Goal: Task Accomplishment & Management: Manage account settings

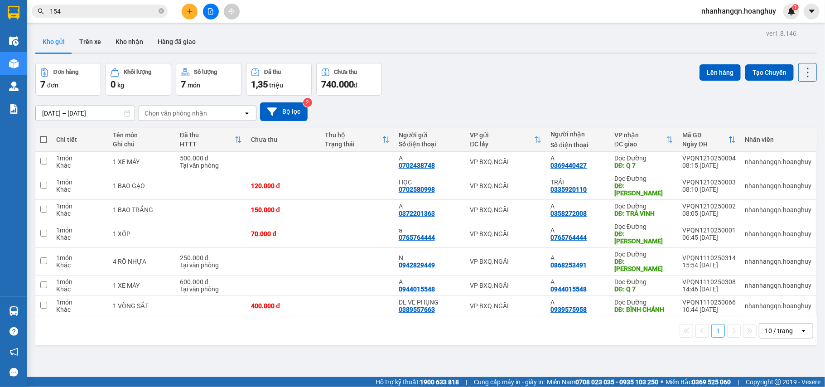
click at [208, 13] on icon "file-add" at bounding box center [210, 11] width 5 height 6
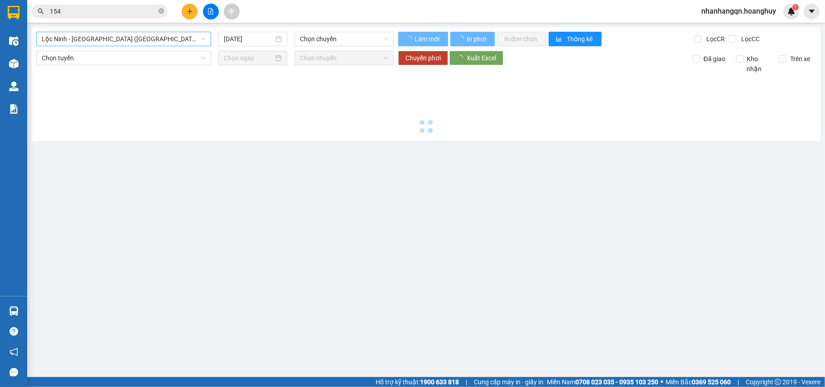
click at [106, 42] on span "Lộc Ninh - [GEOGRAPHIC_DATA] ([GEOGRAPHIC_DATA])" at bounding box center [124, 39] width 164 height 14
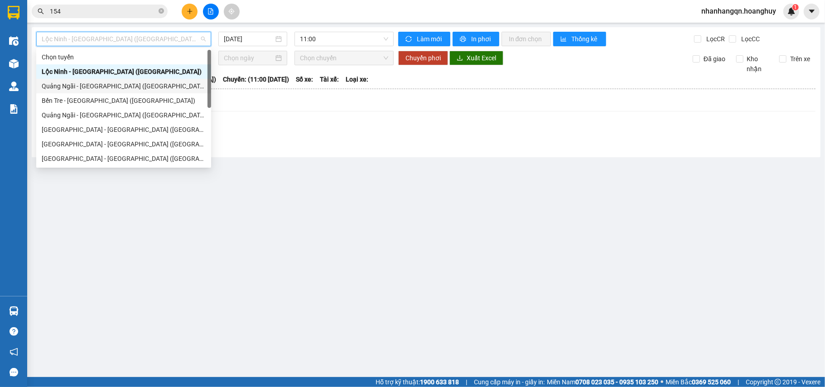
click at [102, 86] on div "Quảng Ngãi - [GEOGRAPHIC_DATA] ([GEOGRAPHIC_DATA])" at bounding box center [124, 86] width 164 height 10
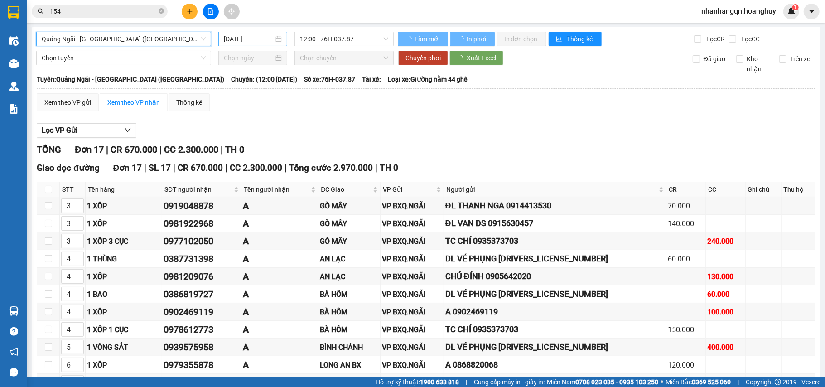
click at [242, 37] on input "[DATE]" at bounding box center [249, 39] width 50 height 10
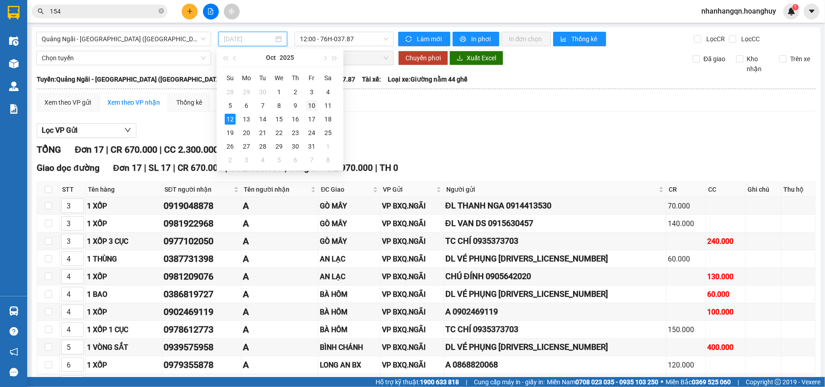
click at [314, 106] on div "10" at bounding box center [311, 105] width 11 height 11
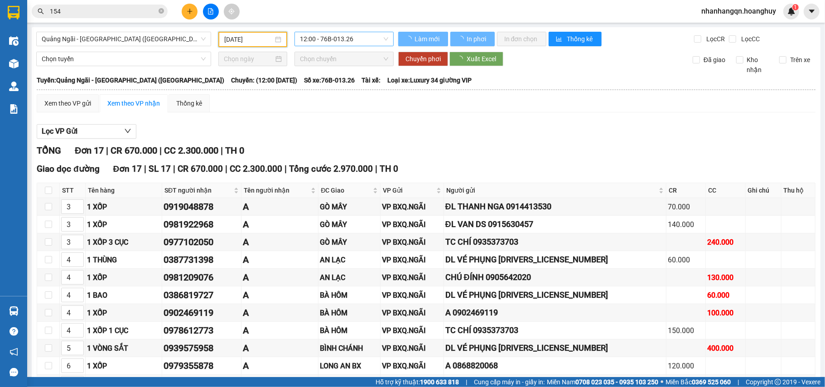
type input "[DATE]"
click at [327, 42] on span "12:00 - 76B-013.26" at bounding box center [344, 39] width 88 height 14
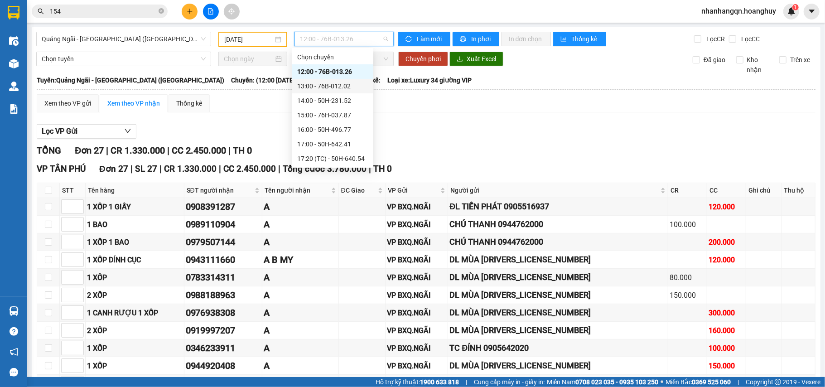
click at [341, 82] on div "13:00 - 76B-012.02" at bounding box center [332, 86] width 71 height 10
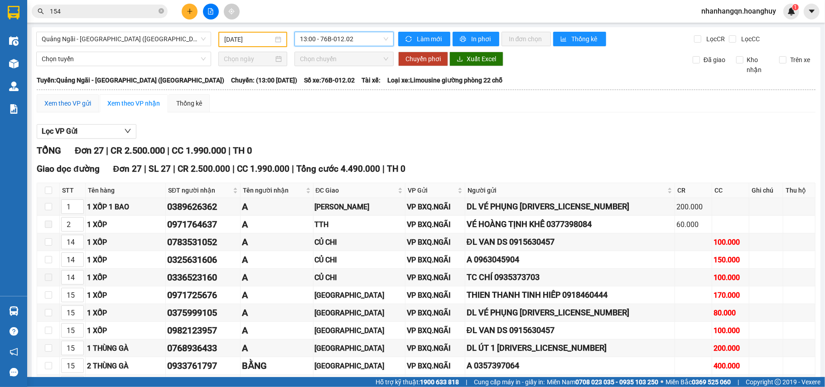
click at [64, 104] on div "Xem theo VP gửi" at bounding box center [67, 103] width 47 height 10
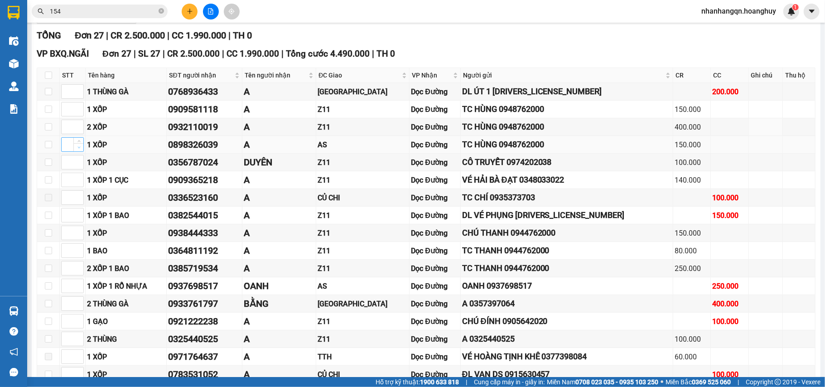
scroll to position [55, 0]
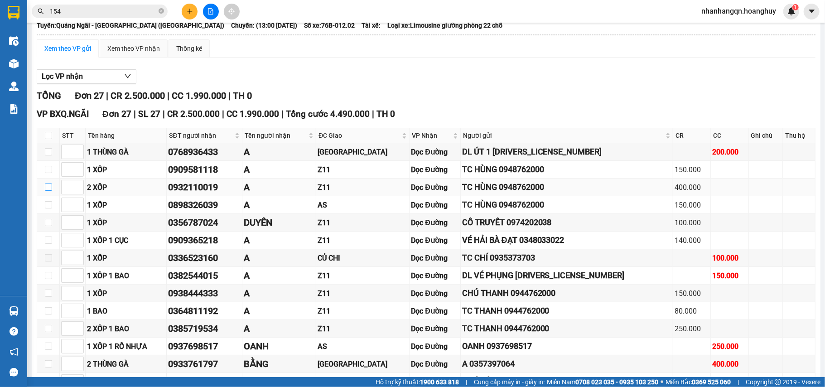
click at [46, 190] on input "checkbox" at bounding box center [48, 187] width 7 height 7
checkbox input "true"
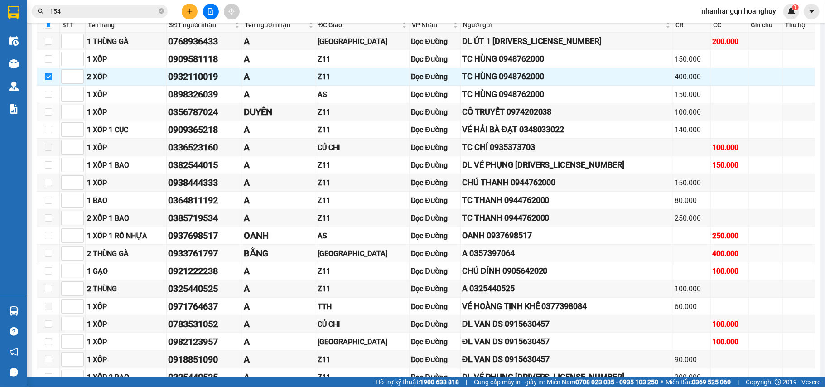
scroll to position [236, 0]
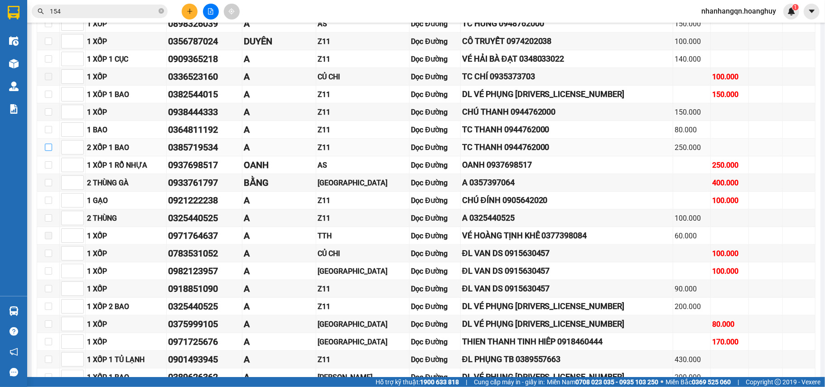
click at [47, 151] on input "checkbox" at bounding box center [48, 147] width 7 height 7
checkbox input "true"
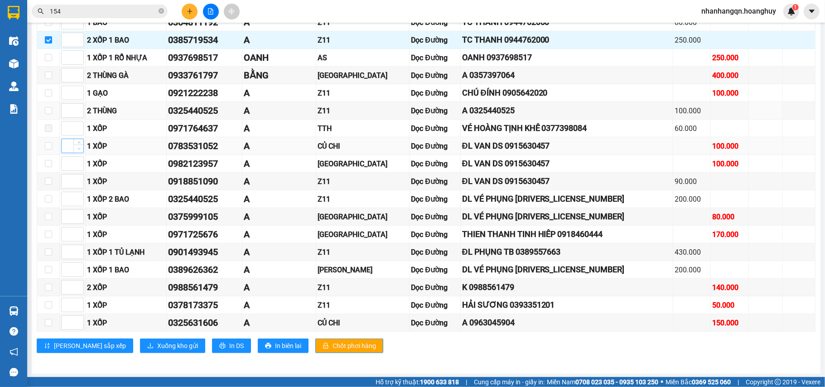
scroll to position [357, 0]
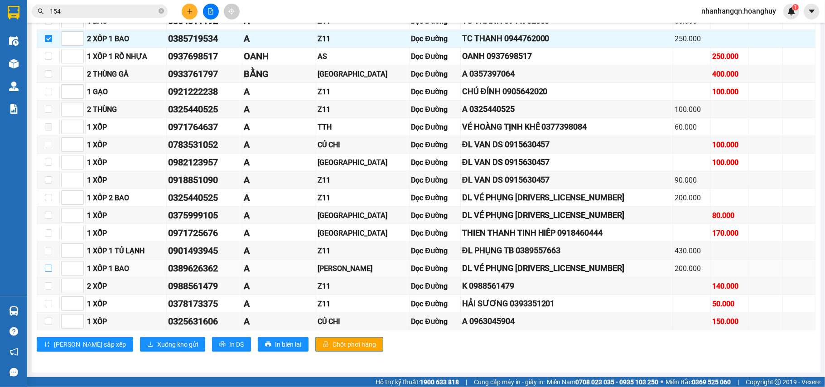
click at [49, 266] on input "checkbox" at bounding box center [48, 268] width 7 height 7
checkbox input "true"
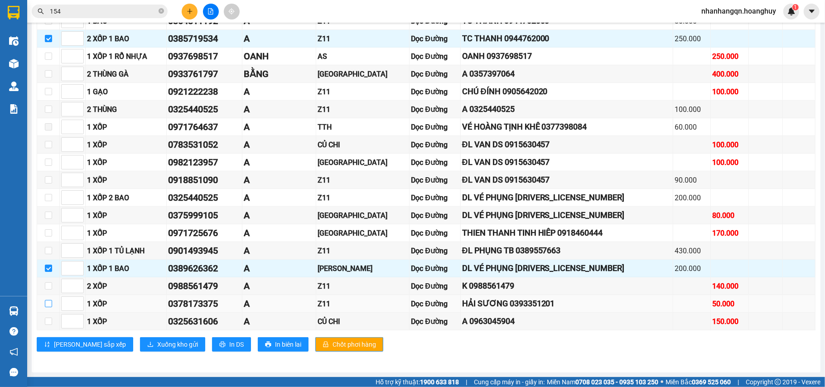
click at [49, 301] on input "checkbox" at bounding box center [48, 303] width 7 height 7
checkbox input "true"
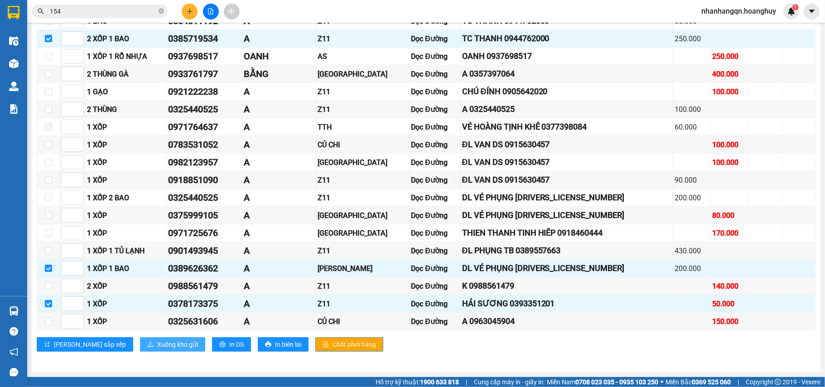
click at [157, 341] on span "Xuống kho gửi" at bounding box center [177, 344] width 41 height 10
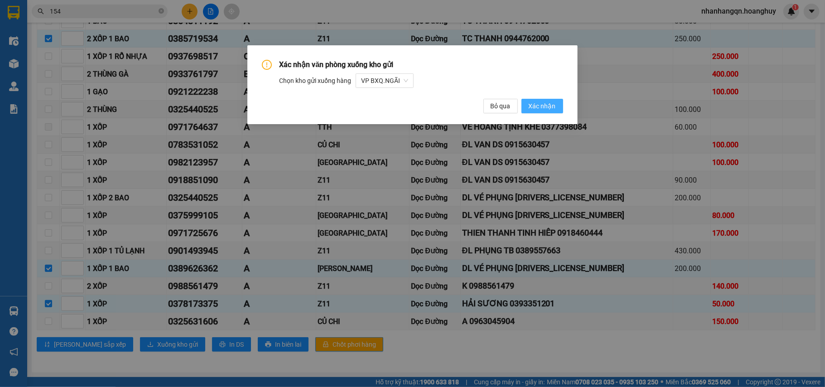
click at [548, 110] on span "Xác nhận" at bounding box center [542, 106] width 27 height 10
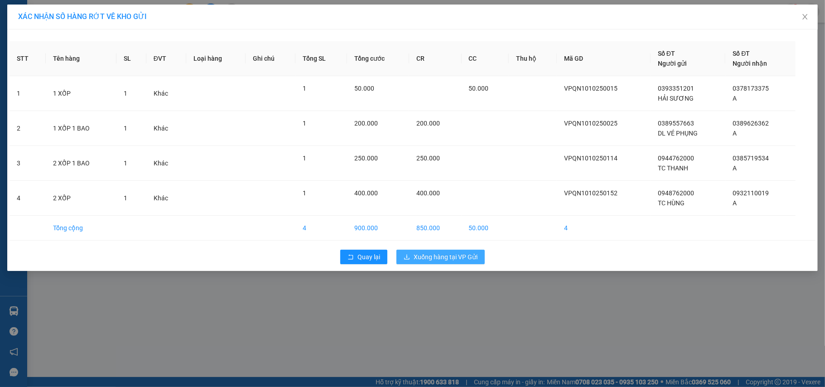
click at [435, 256] on span "Xuống hàng tại VP Gửi" at bounding box center [446, 257] width 64 height 10
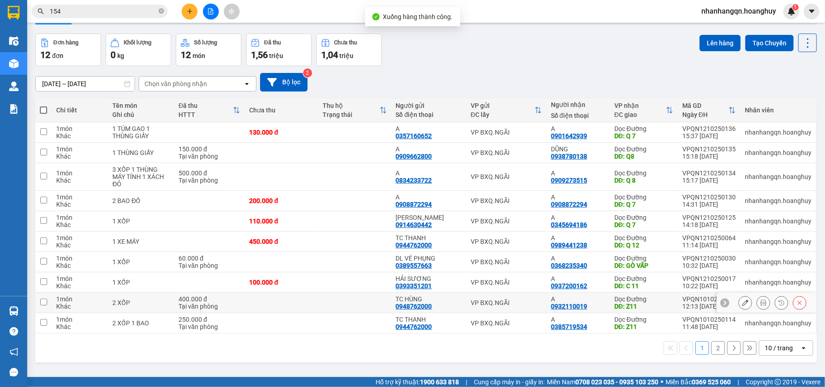
scroll to position [42, 0]
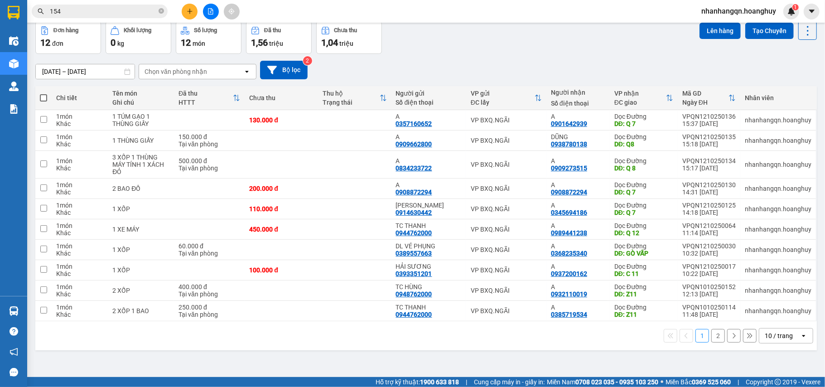
click at [711, 337] on button "2" at bounding box center [718, 336] width 14 height 14
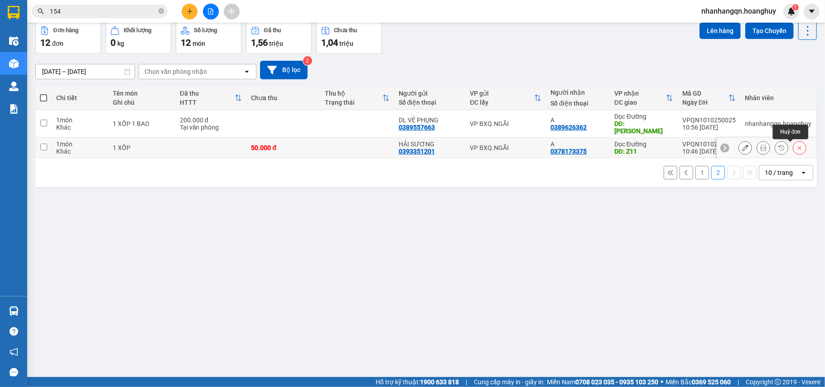
click at [797, 150] on icon at bounding box center [800, 148] width 6 height 6
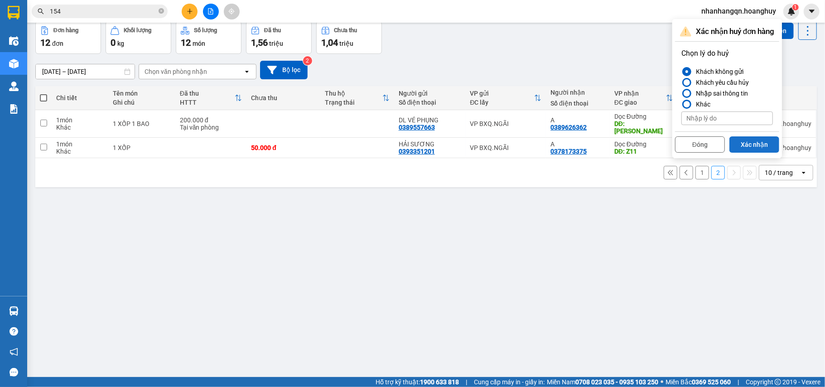
click at [768, 149] on button "Xác nhận" at bounding box center [755, 144] width 50 height 16
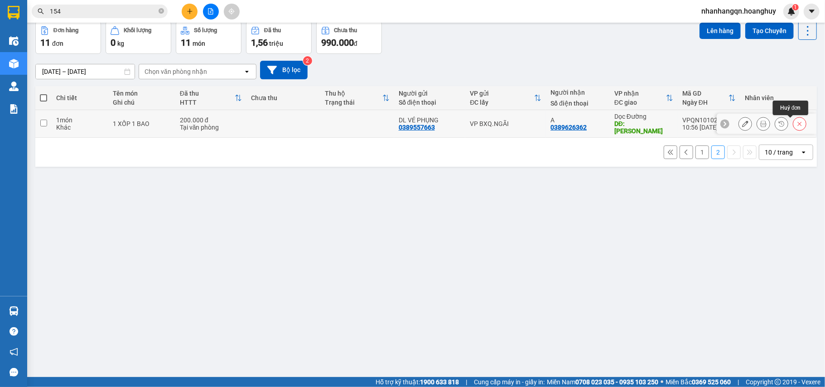
click at [797, 126] on icon at bounding box center [800, 124] width 6 height 6
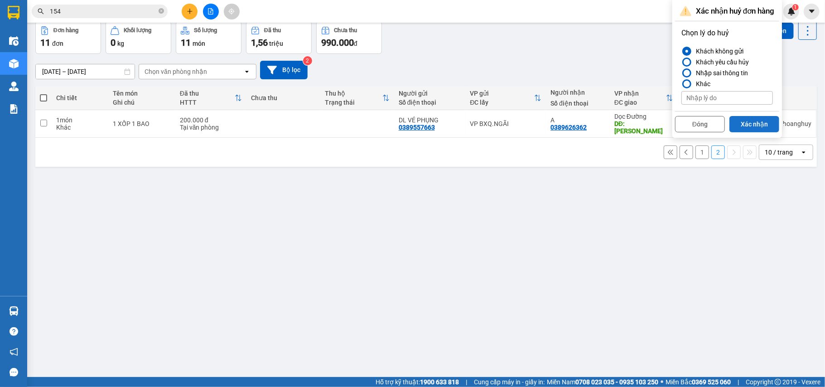
click at [766, 127] on button "Xác nhận" at bounding box center [755, 124] width 50 height 16
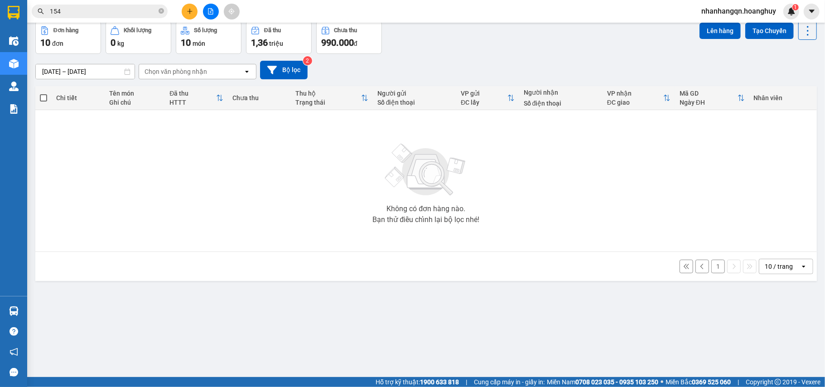
click at [711, 267] on button "1" at bounding box center [718, 267] width 14 height 14
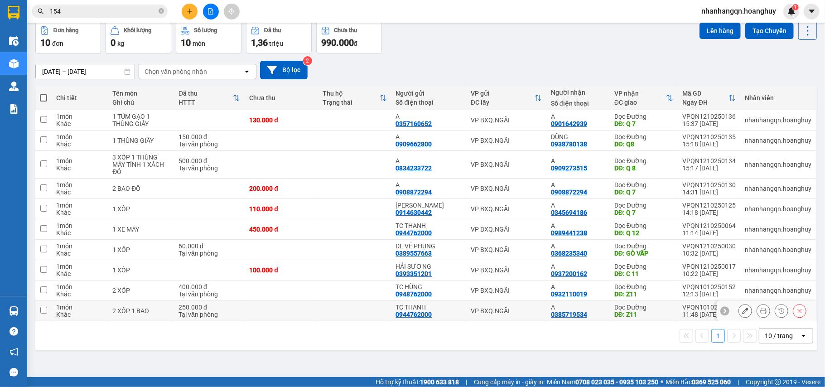
click at [797, 314] on icon at bounding box center [800, 311] width 6 height 6
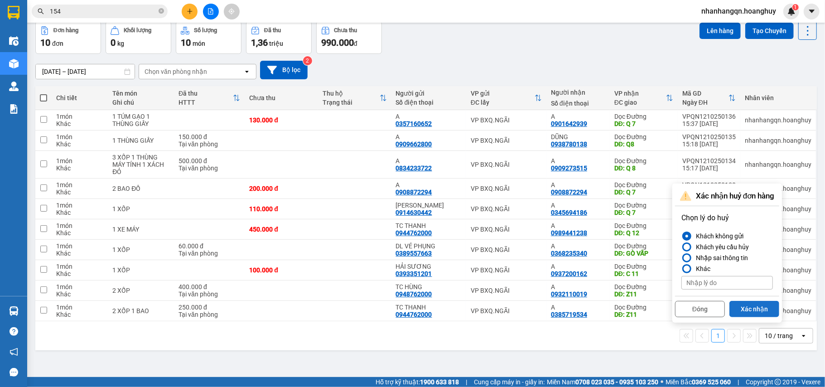
click at [755, 312] on button "Xác nhận" at bounding box center [755, 309] width 50 height 16
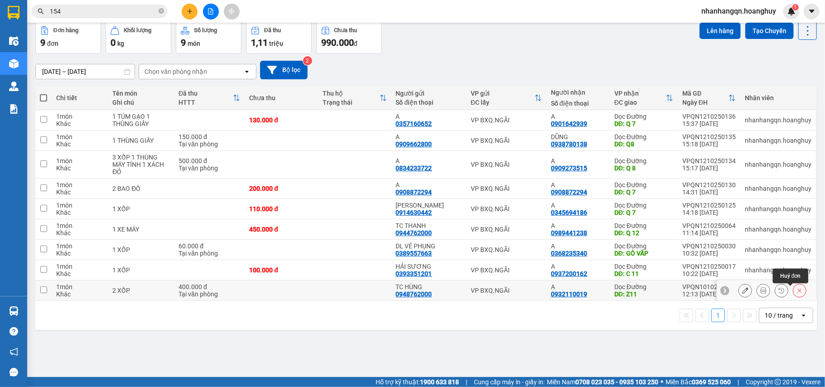
click at [797, 290] on icon at bounding box center [800, 290] width 6 height 6
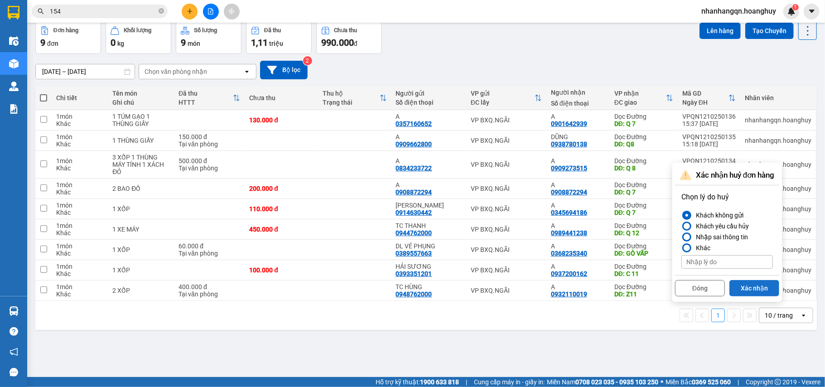
click at [760, 289] on button "Xác nhận" at bounding box center [755, 288] width 50 height 16
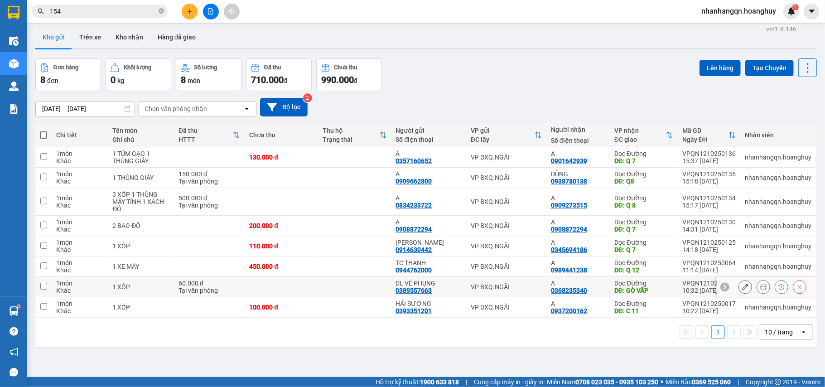
scroll to position [0, 0]
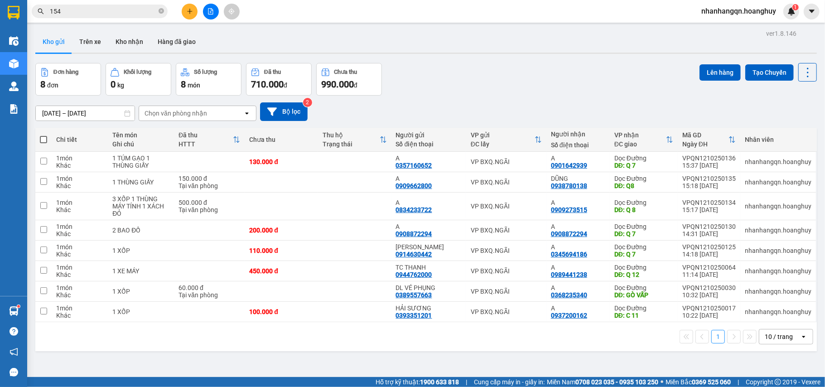
click at [213, 14] on icon "file-add" at bounding box center [211, 11] width 6 height 6
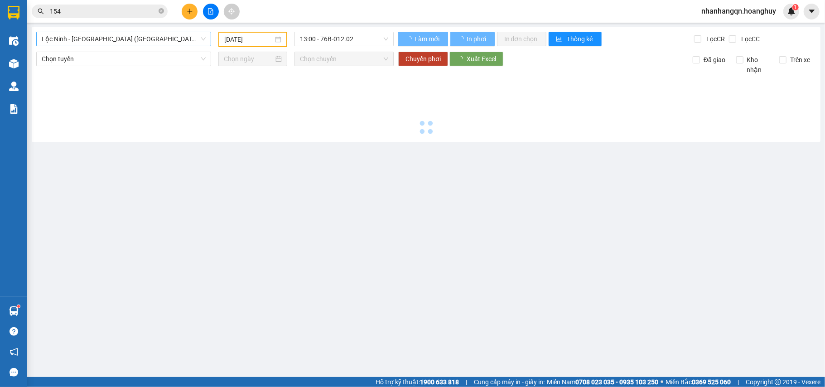
type input "[DATE]"
click at [142, 43] on span "Lộc Ninh - [GEOGRAPHIC_DATA] ([GEOGRAPHIC_DATA])" at bounding box center [124, 39] width 164 height 14
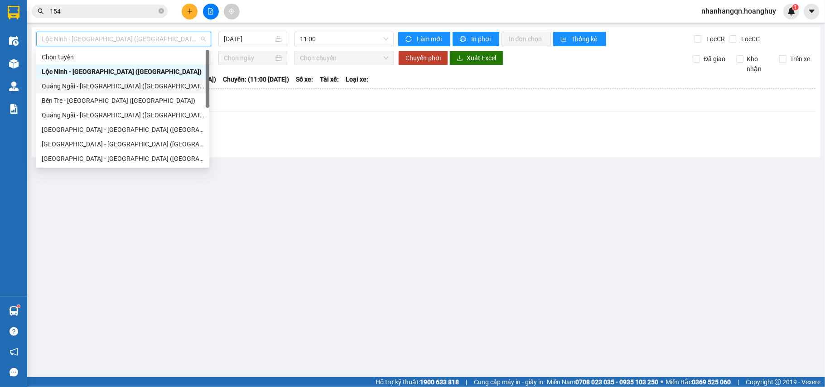
click at [125, 87] on div "Quảng Ngãi - [GEOGRAPHIC_DATA] ([GEOGRAPHIC_DATA])" at bounding box center [123, 86] width 162 height 10
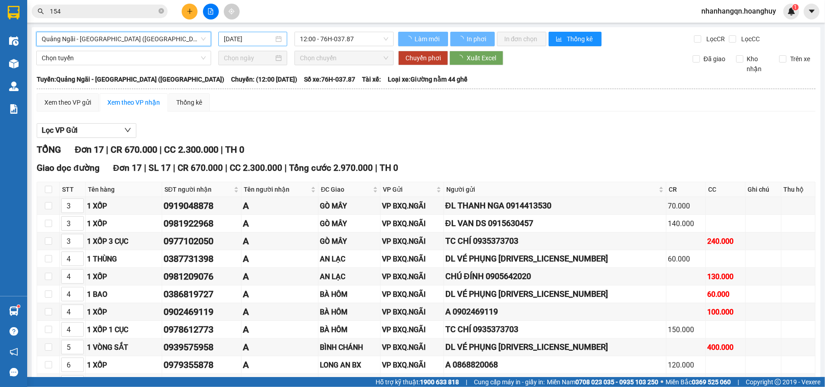
click at [252, 35] on input "[DATE]" at bounding box center [249, 39] width 50 height 10
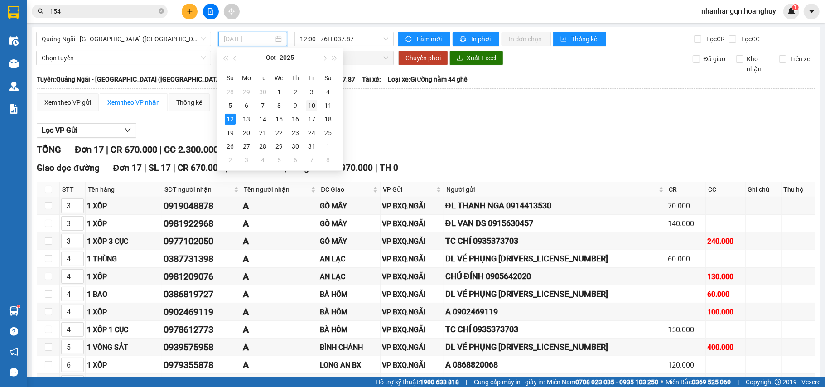
click at [310, 105] on div "10" at bounding box center [311, 105] width 11 height 11
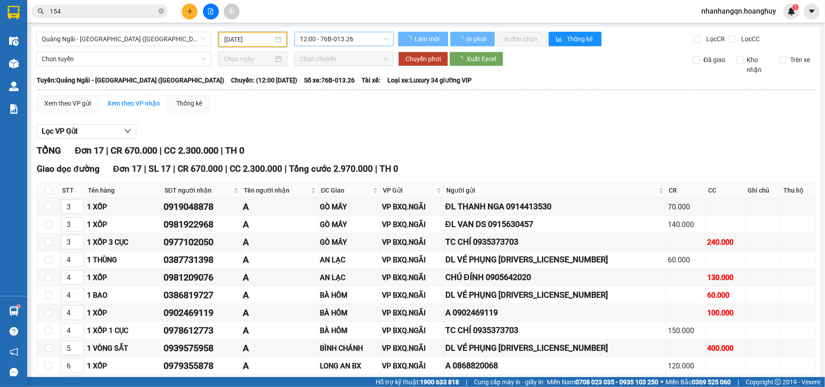
type input "[DATE]"
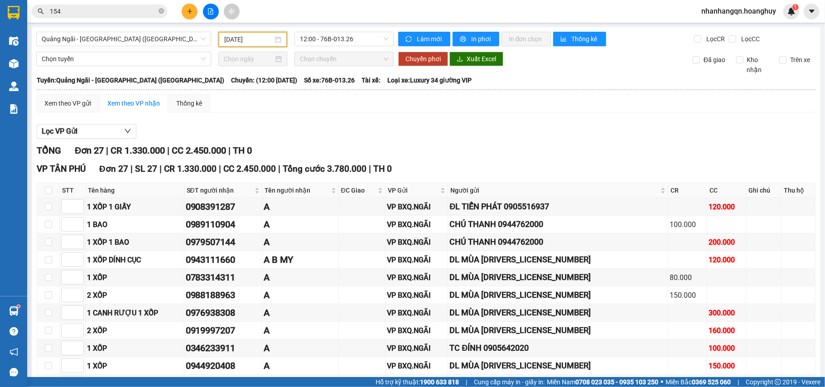
click at [348, 30] on div "[GEOGRAPHIC_DATA] - [GEOGRAPHIC_DATA] ([GEOGRAPHIC_DATA]) [DATE] 12:00 - 76B-01…" at bounding box center [426, 372] width 789 height 690
drag, startPoint x: 63, startPoint y: 399, endPoint x: 342, endPoint y: 40, distance: 454.6
click at [342, 40] on span "12:00 - 76B-013.26" at bounding box center [344, 39] width 88 height 14
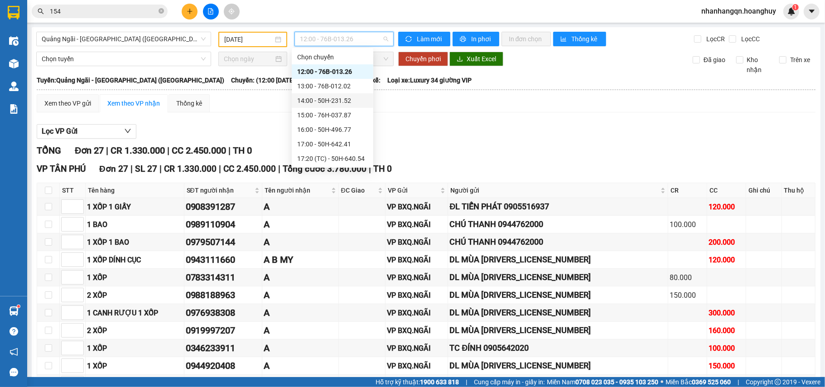
click at [343, 99] on div "14:00 - 50H-231.52" at bounding box center [332, 101] width 71 height 10
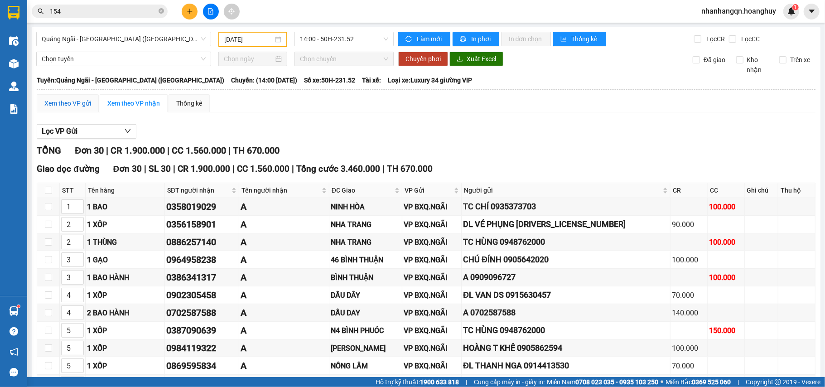
click at [69, 98] on div "Xem theo VP gửi" at bounding box center [67, 103] width 47 height 10
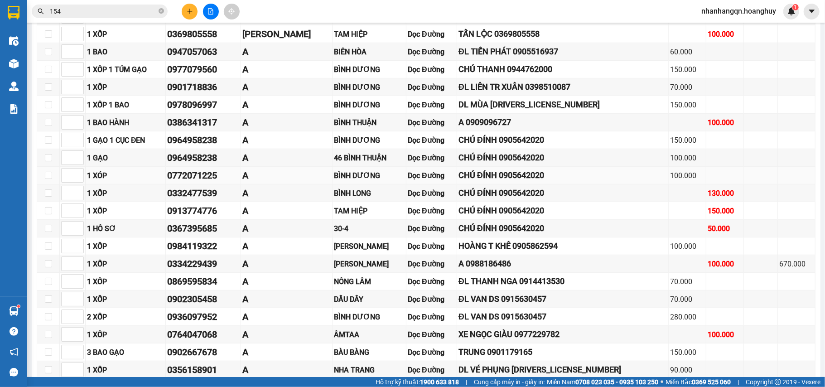
scroll to position [351, 0]
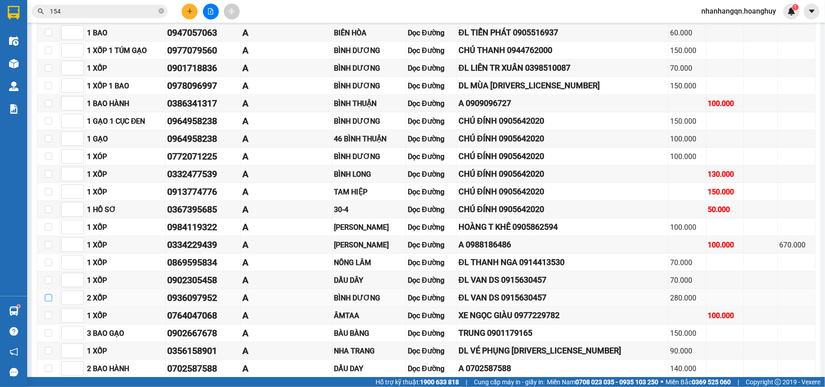
click at [48, 301] on input "checkbox" at bounding box center [48, 297] width 7 height 7
checkbox input "true"
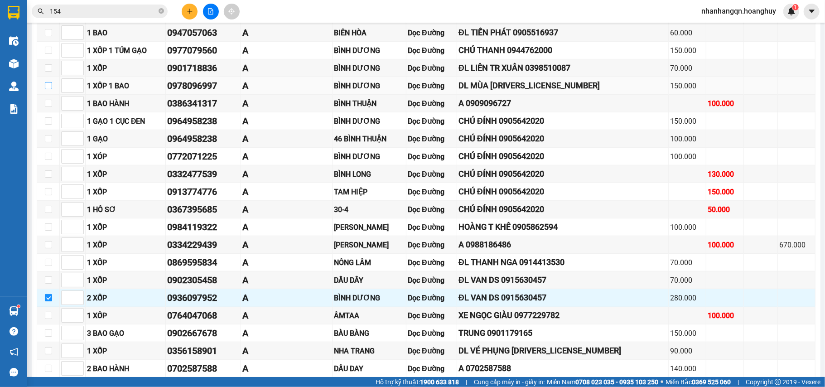
click at [49, 89] on input "checkbox" at bounding box center [48, 85] width 7 height 7
checkbox input "true"
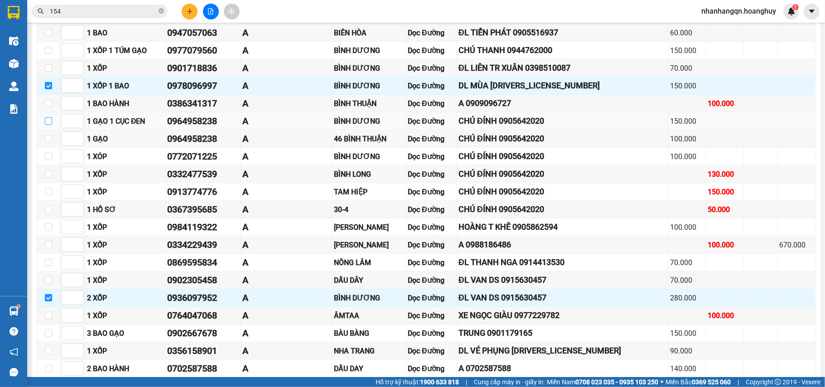
click at [48, 125] on input "checkbox" at bounding box center [48, 120] width 7 height 7
checkbox input "true"
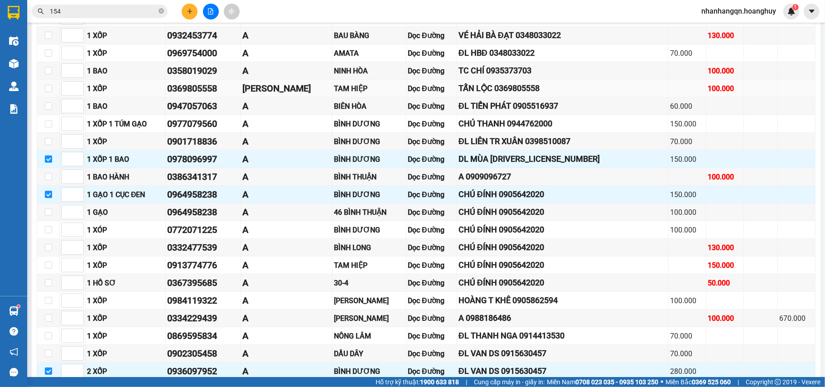
scroll to position [230, 0]
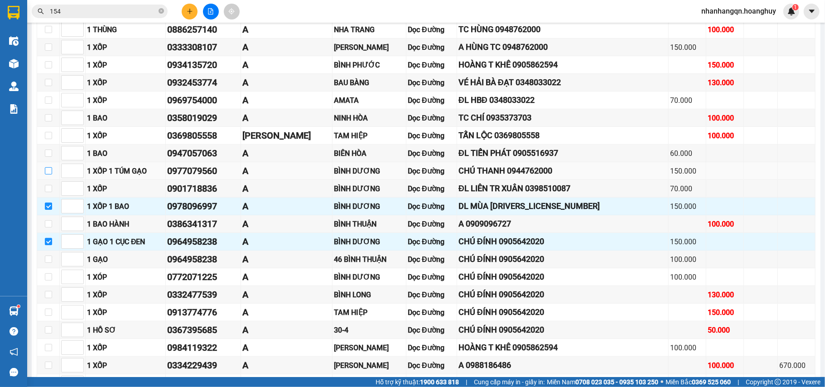
click at [49, 174] on input "checkbox" at bounding box center [48, 170] width 7 height 7
checkbox input "true"
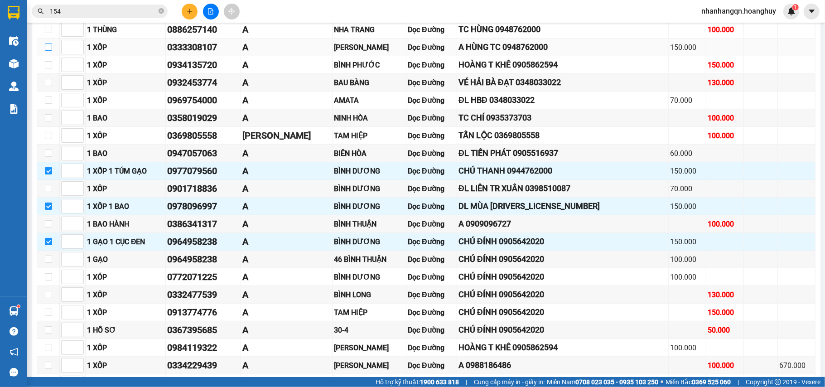
click at [49, 46] on input "checkbox" at bounding box center [48, 46] width 7 height 7
checkbox input "true"
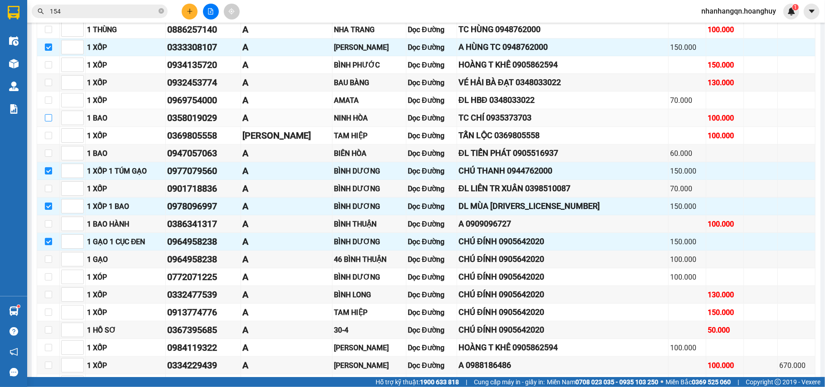
click at [49, 121] on input "checkbox" at bounding box center [48, 117] width 7 height 7
checkbox input "true"
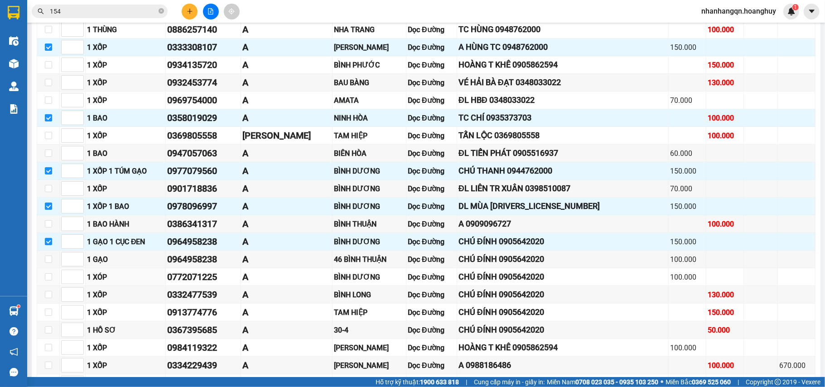
scroll to position [411, 0]
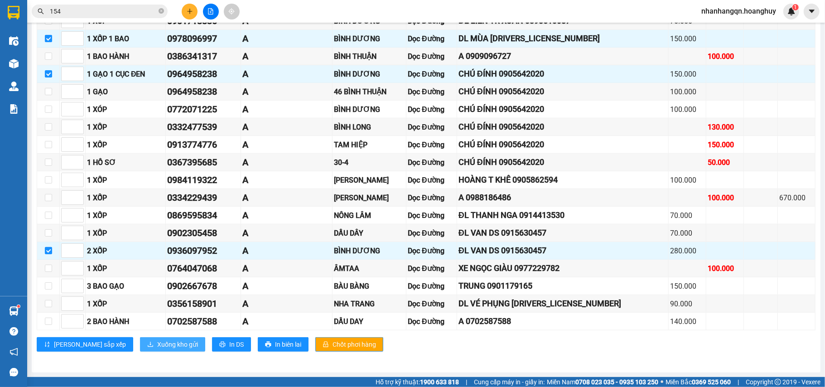
click at [140, 343] on button "Xuống kho gửi" at bounding box center [172, 344] width 65 height 14
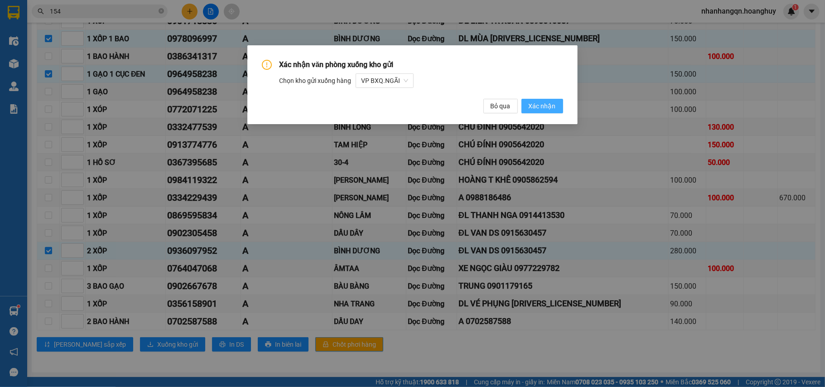
click at [541, 111] on span "Xác nhận" at bounding box center [542, 106] width 27 height 10
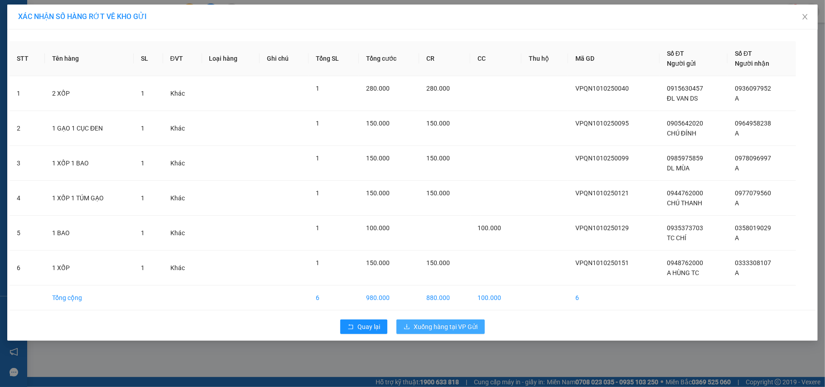
click at [444, 325] on span "Xuống hàng tại VP Gửi" at bounding box center [446, 327] width 64 height 10
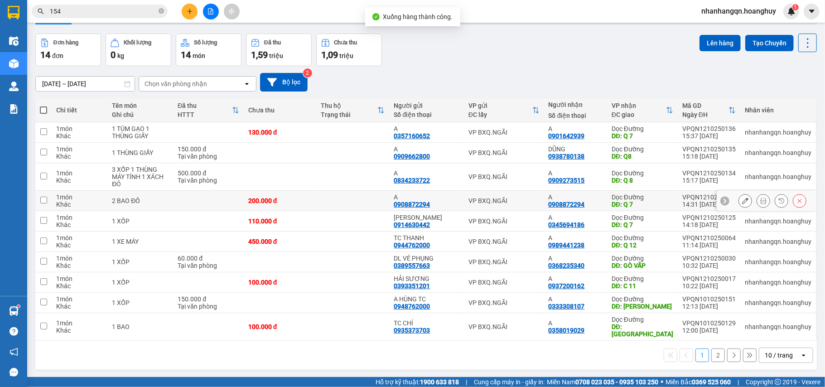
scroll to position [42, 0]
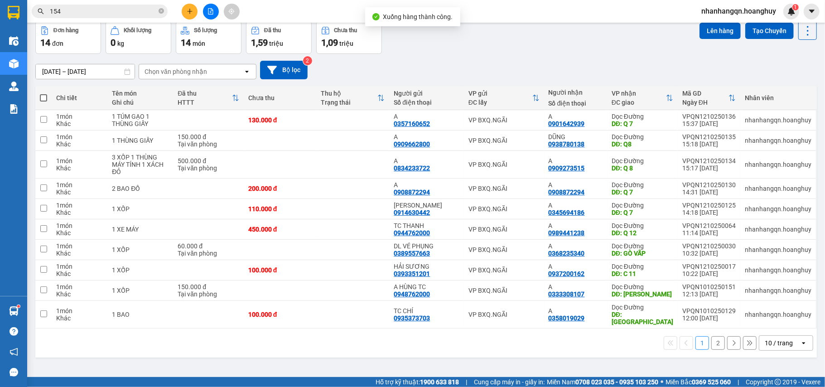
click at [712, 341] on button "2" at bounding box center [718, 343] width 14 height 14
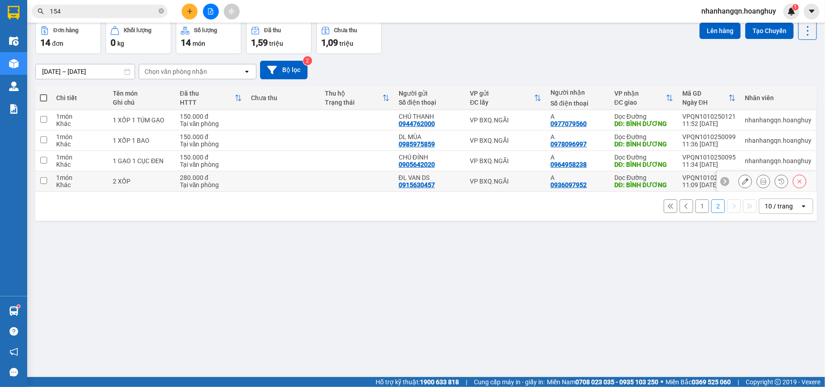
click at [797, 184] on icon at bounding box center [800, 181] width 6 height 6
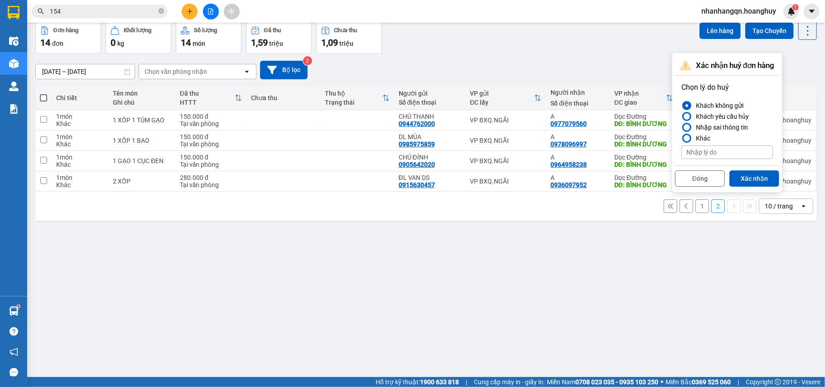
click at [755, 180] on button "Xác nhận" at bounding box center [755, 178] width 50 height 16
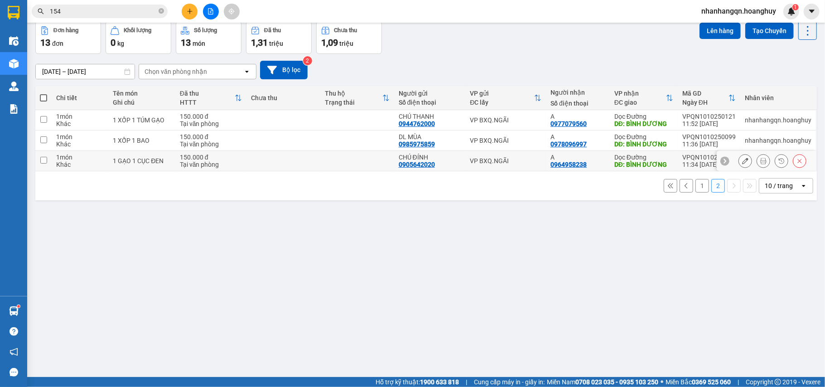
click at [797, 164] on icon at bounding box center [800, 161] width 6 height 6
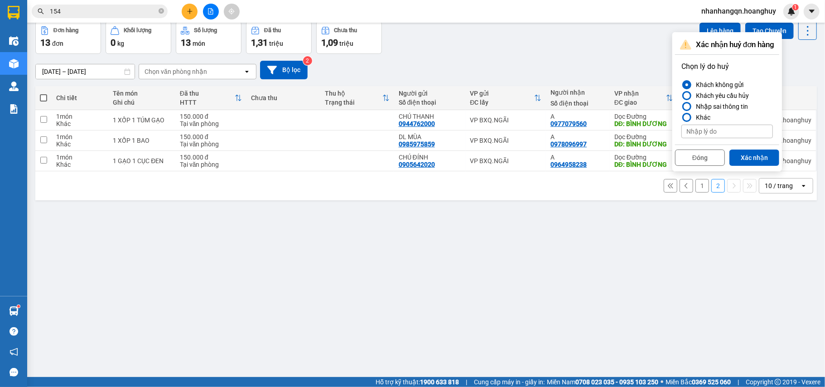
click at [764, 156] on button "Xác nhận" at bounding box center [755, 158] width 50 height 16
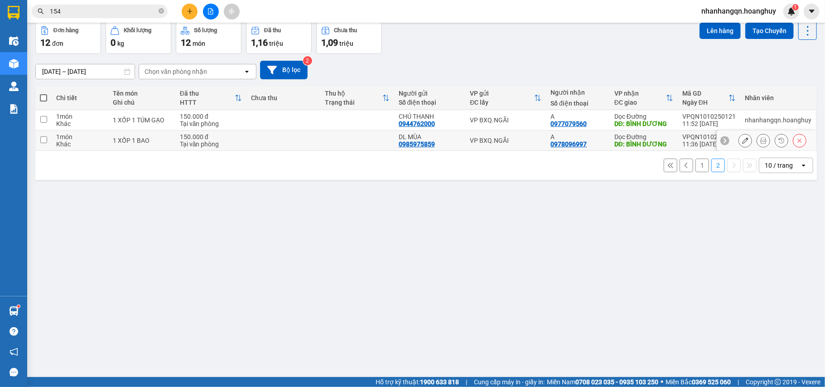
click at [797, 140] on icon at bounding box center [800, 140] width 6 height 6
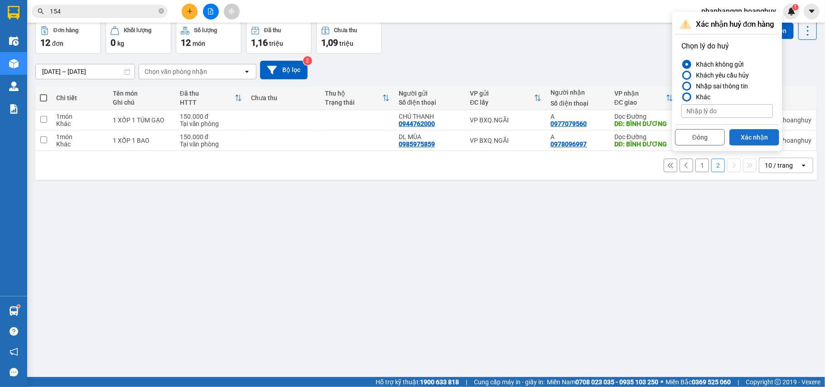
click at [760, 140] on button "Xác nhận" at bounding box center [755, 137] width 50 height 16
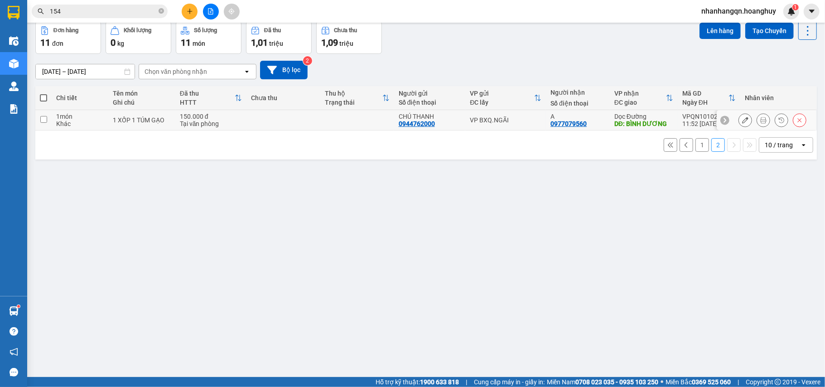
click at [797, 120] on icon at bounding box center [800, 120] width 6 height 6
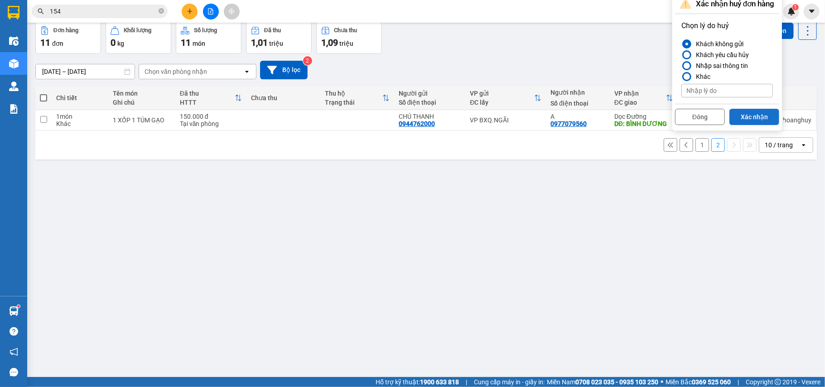
click at [769, 119] on button "Xác nhận" at bounding box center [755, 117] width 50 height 16
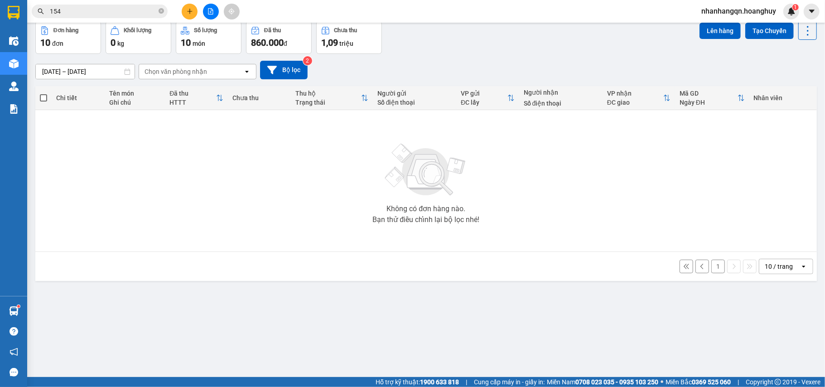
click at [711, 269] on button "1" at bounding box center [718, 267] width 14 height 14
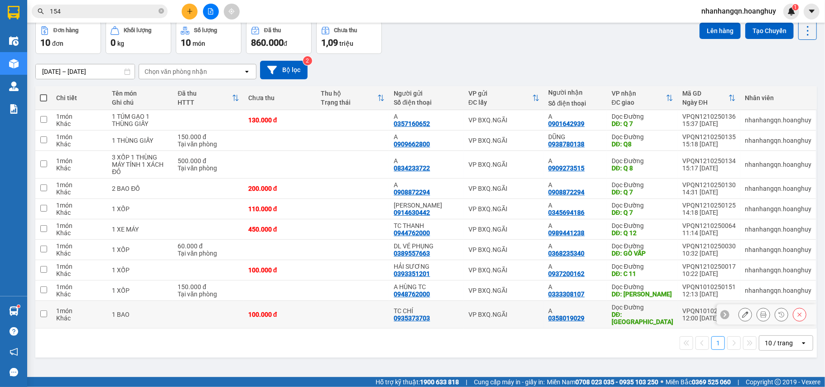
click at [797, 314] on icon at bounding box center [800, 314] width 6 height 6
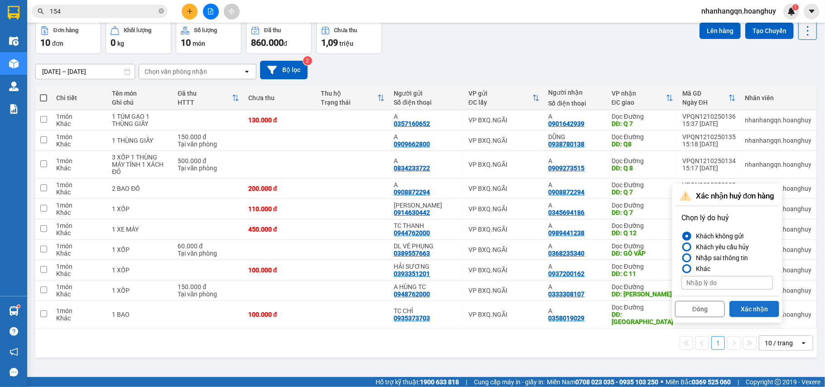
click at [767, 305] on button "Xác nhận" at bounding box center [755, 309] width 50 height 16
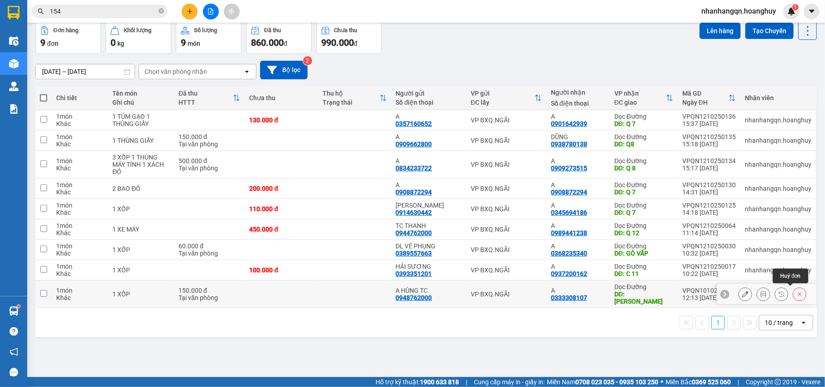
click at [798, 292] on icon at bounding box center [800, 294] width 4 height 4
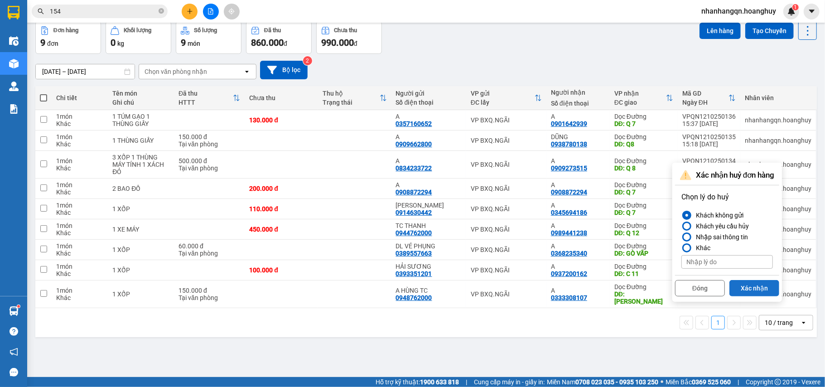
click at [766, 285] on button "Xác nhận" at bounding box center [755, 288] width 50 height 16
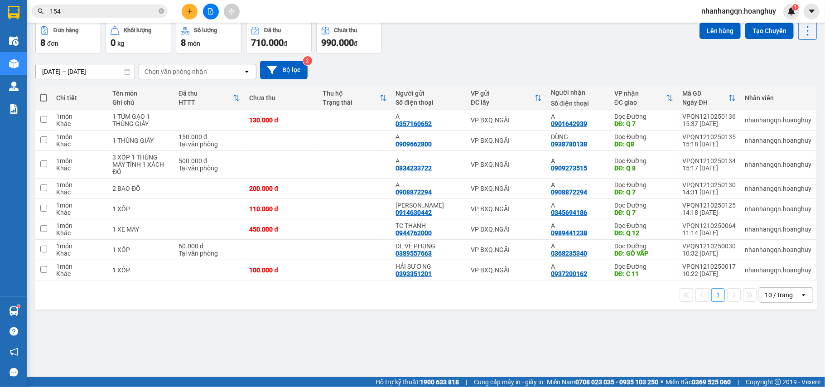
click at [764, 285] on div "1 10 / trang open" at bounding box center [426, 294] width 782 height 29
